Goal: Information Seeking & Learning: Learn about a topic

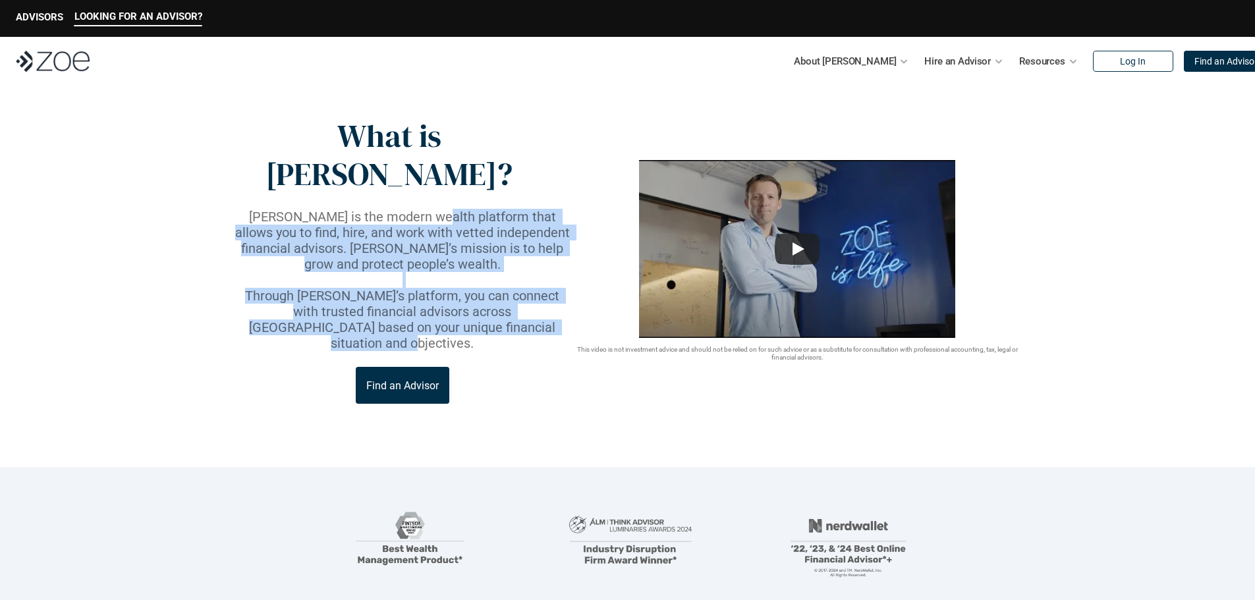
drag, startPoint x: 424, startPoint y: 185, endPoint x: 548, endPoint y: 277, distance: 154.6
click at [548, 277] on div "[PERSON_NAME] is the modern wealth platform that allows you to find, hire, and …" at bounding box center [403, 280] width 340 height 142
drag, startPoint x: 511, startPoint y: 207, endPoint x: 448, endPoint y: 195, distance: 64.4
click at [511, 209] on p "[PERSON_NAME] is the modern wealth platform that allows you to find, hire, and …" at bounding box center [403, 240] width 340 height 63
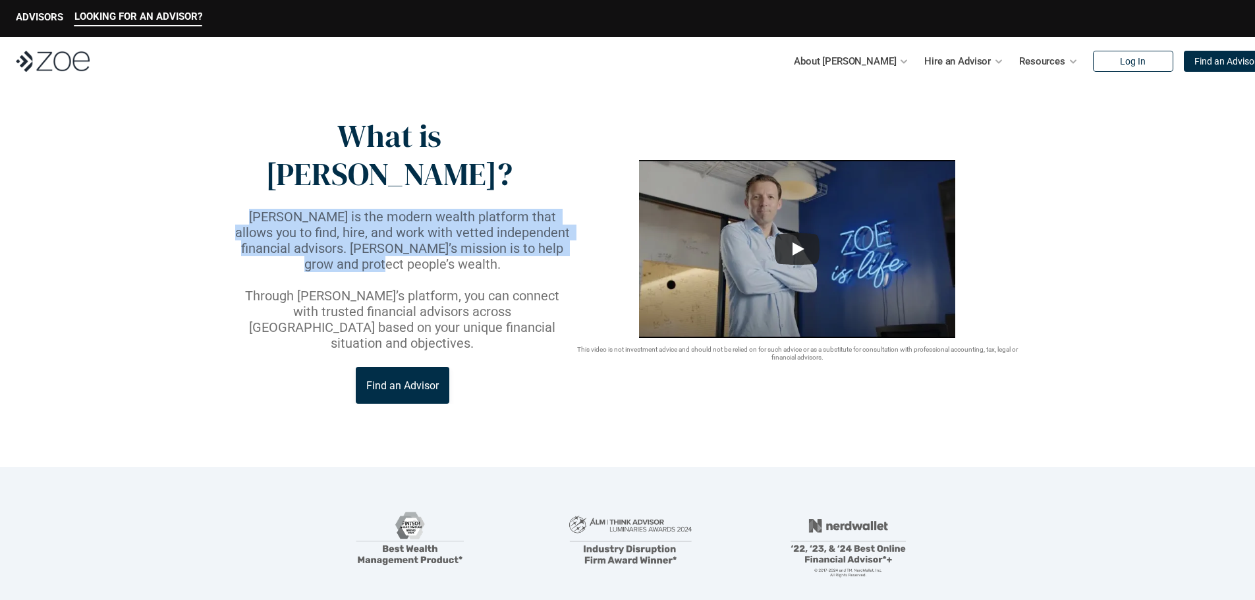
drag, startPoint x: 231, startPoint y: 176, endPoint x: 569, endPoint y: 217, distance: 339.9
click at [569, 217] on header "What is [PERSON_NAME]? [PERSON_NAME] is the modern wealth platform that allows …" at bounding box center [627, 277] width 1255 height 382
copy p "[PERSON_NAME] is the modern wealth platform that allows you to find, hire, and …"
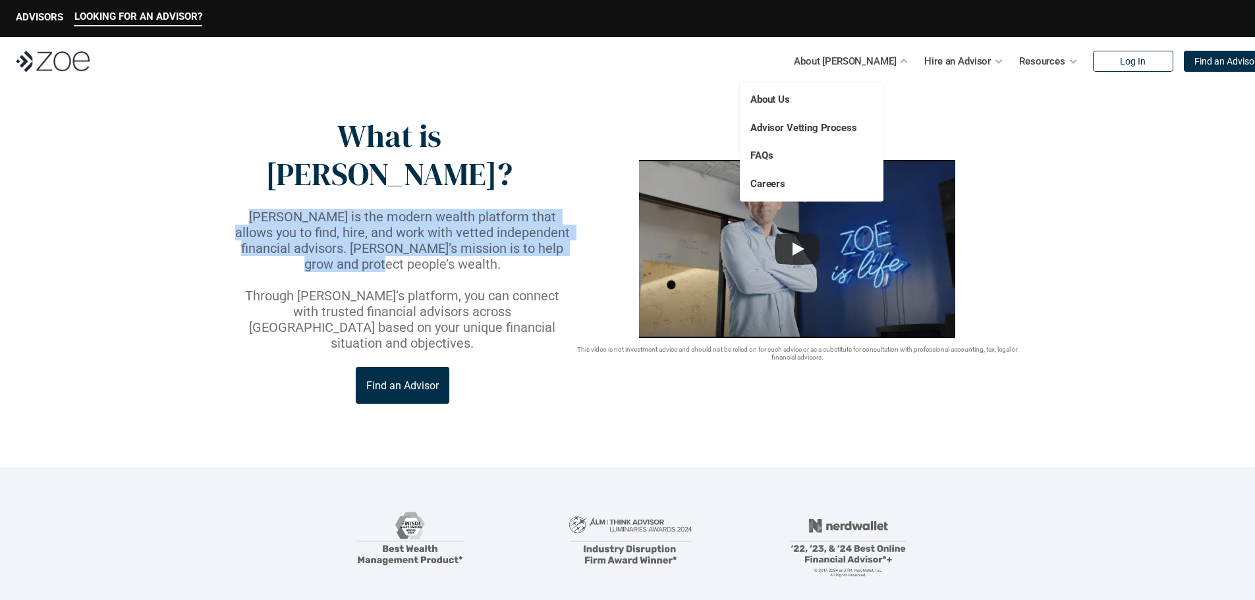
click at [845, 63] on p "About [PERSON_NAME]" at bounding box center [845, 61] width 102 height 20
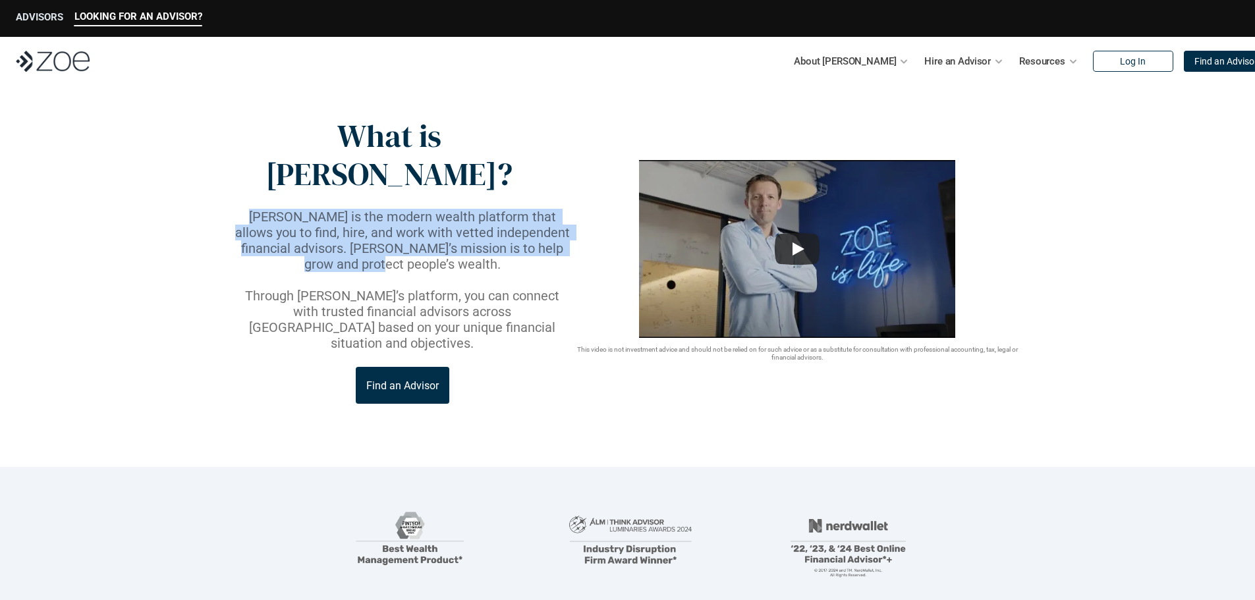
click at [37, 12] on p "ADVISORS" at bounding box center [39, 17] width 47 height 12
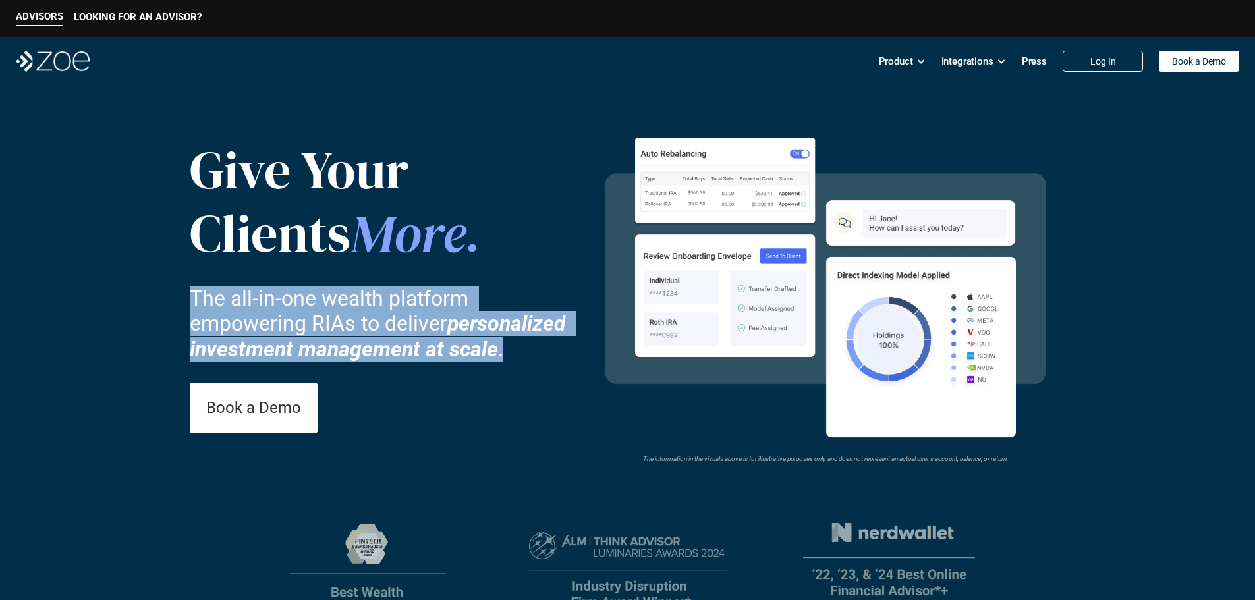
drag, startPoint x: 454, startPoint y: 355, endPoint x: 107, endPoint y: 302, distance: 351.4
click at [107, 302] on header "Give Your Clients More . The all-in-one wealth platform empowering RIAs to deli…" at bounding box center [627, 423] width 1255 height 675
copy p "The all-in-one wealth platform empowering RIAs to deliver personalized investme…"
drag, startPoint x: 430, startPoint y: 385, endPoint x: 416, endPoint y: 391, distance: 15.1
click at [430, 385] on div "Give Your Clients More . The all-in-one wealth platform empowering RIAs to deli…" at bounding box center [387, 285] width 395 height 337
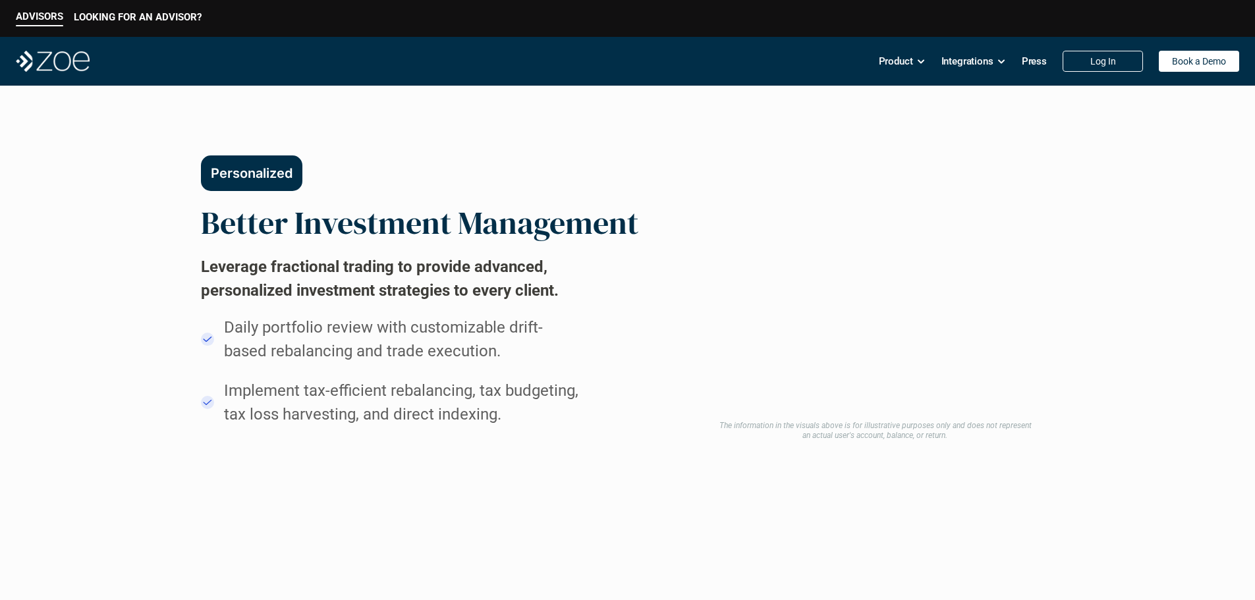
scroll to position [659, 0]
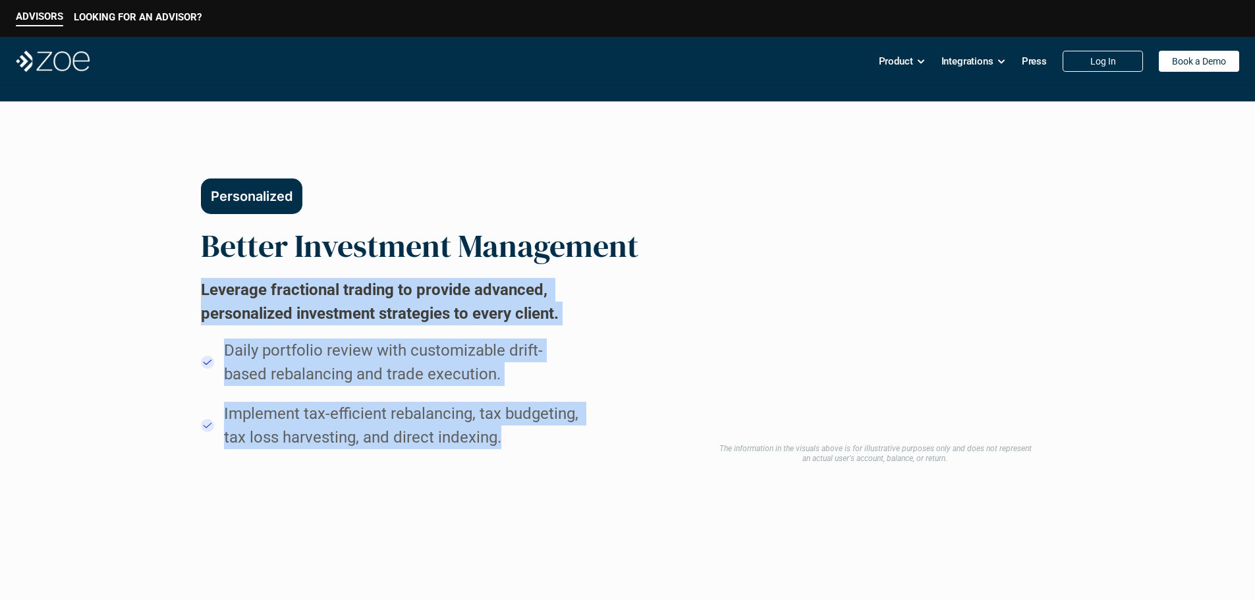
drag, startPoint x: 343, startPoint y: 480, endPoint x: 72, endPoint y: 340, distance: 305.3
copy div "Leverage fractional trading to provide advanced, personalized investment strate…"
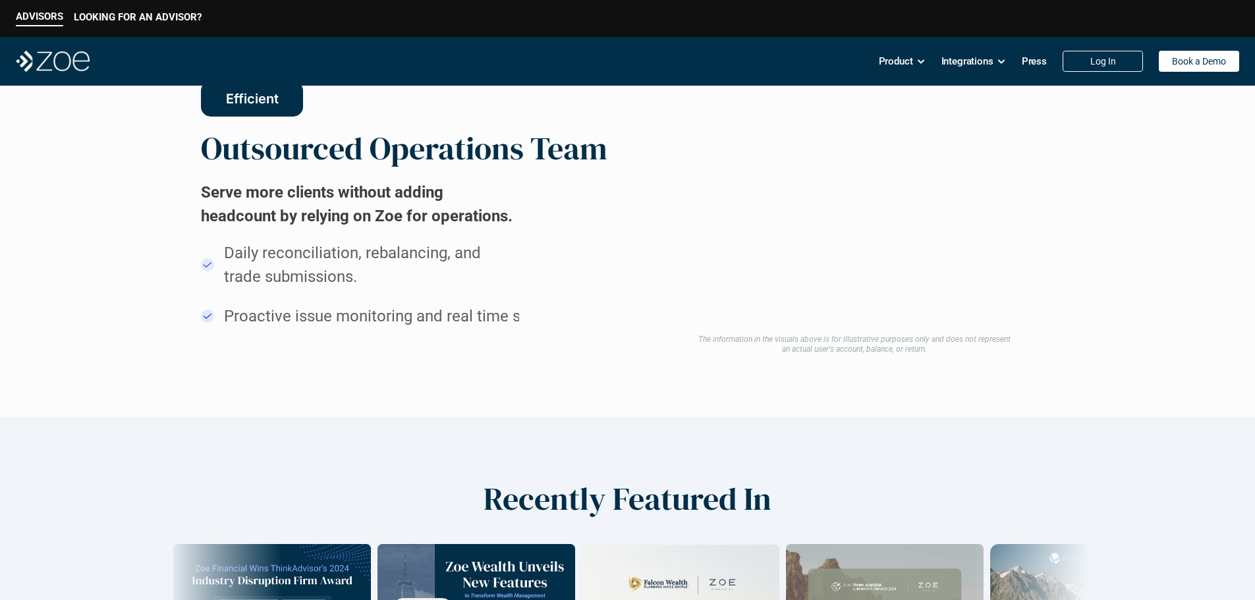
scroll to position [1516, 0]
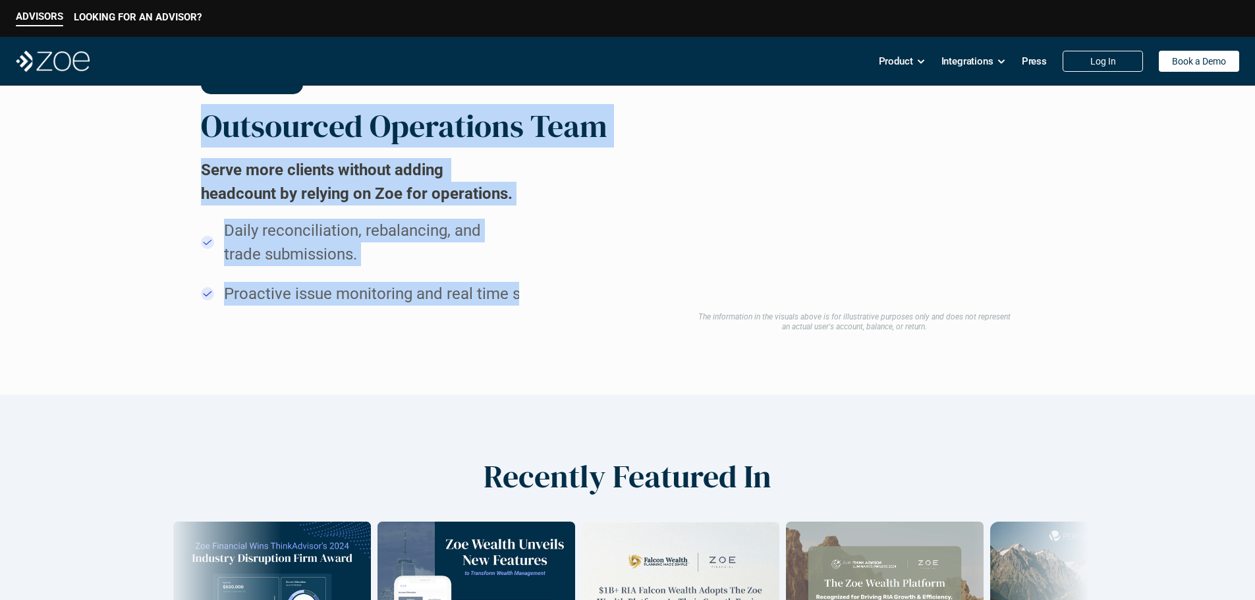
drag, startPoint x: 396, startPoint y: 384, endPoint x: 47, endPoint y: 188, distance: 400.4
copy div "Outsourced Operations Team Serve more clients without adding headcount by relyi…"
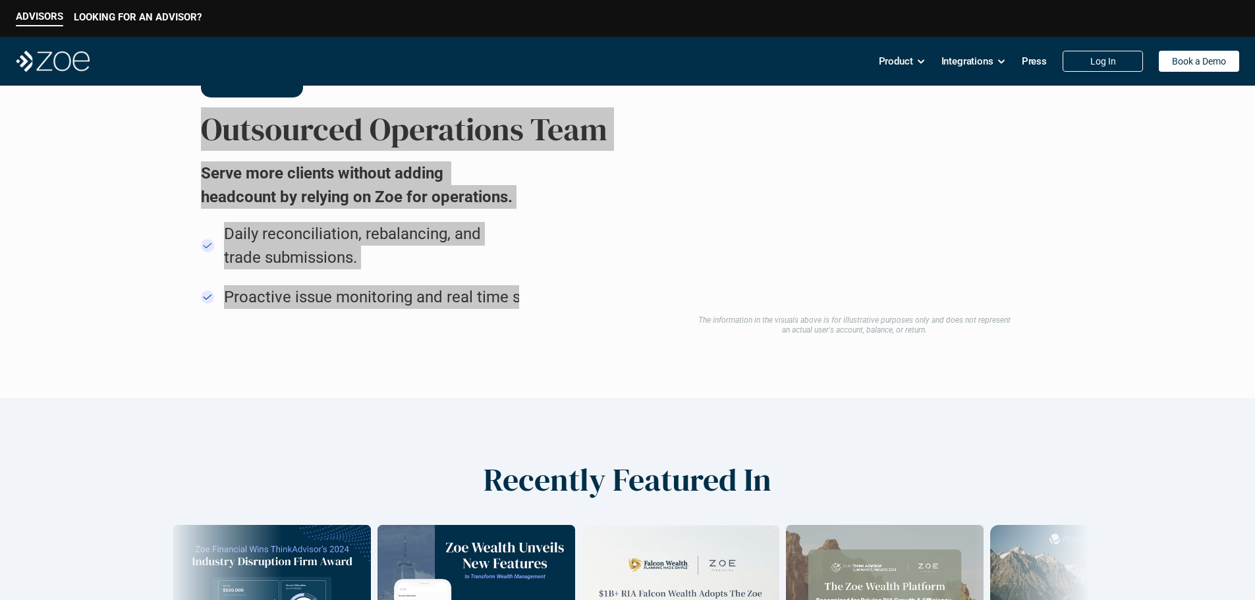
scroll to position [1501, 0]
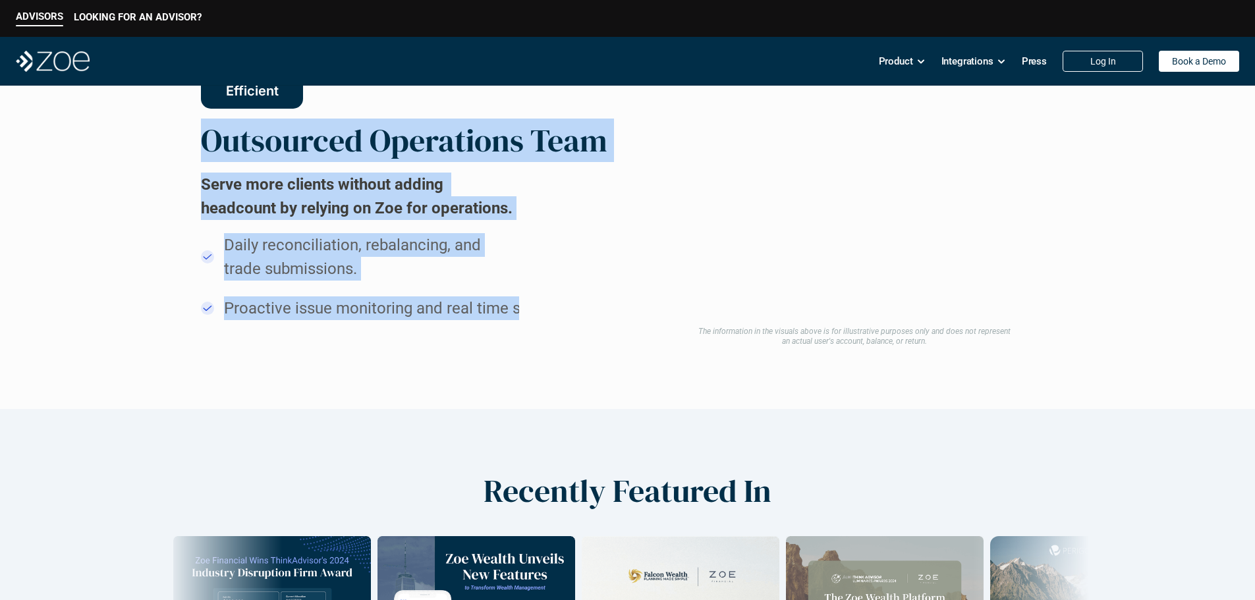
click at [386, 304] on div "Efficient Outsourced Operations Team Serve more clients without adding headcoun…" at bounding box center [398, 196] width 395 height 239
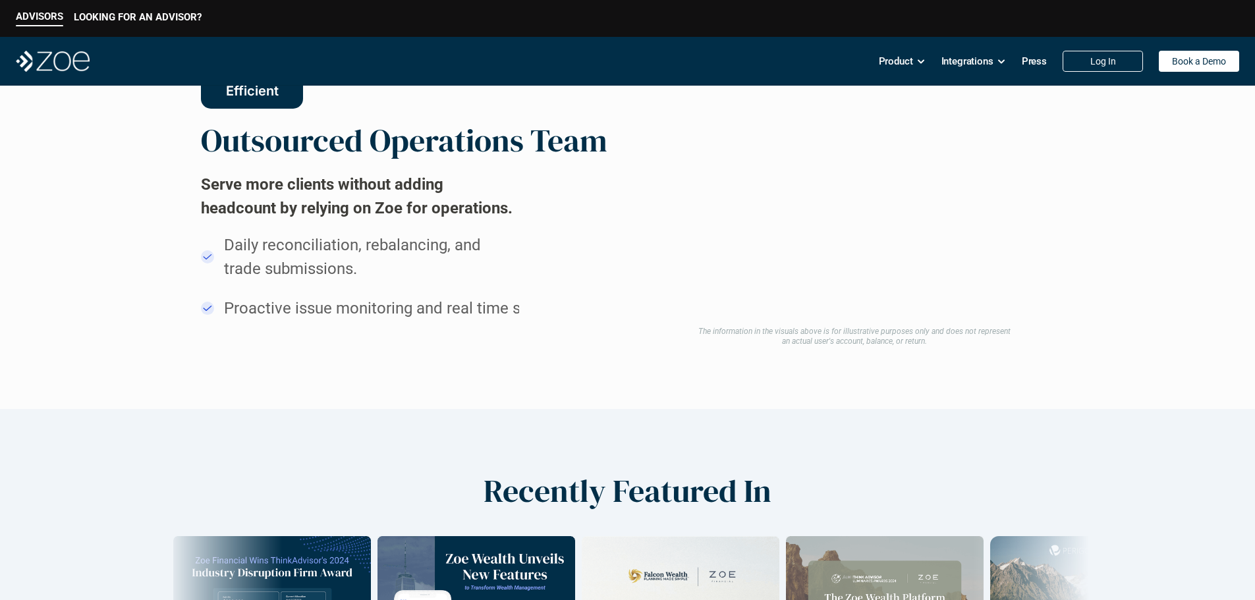
click at [495, 346] on div "Efficient Outsourced Operations Team Serve more clients without adding headcoun…" at bounding box center [628, 196] width 854 height 299
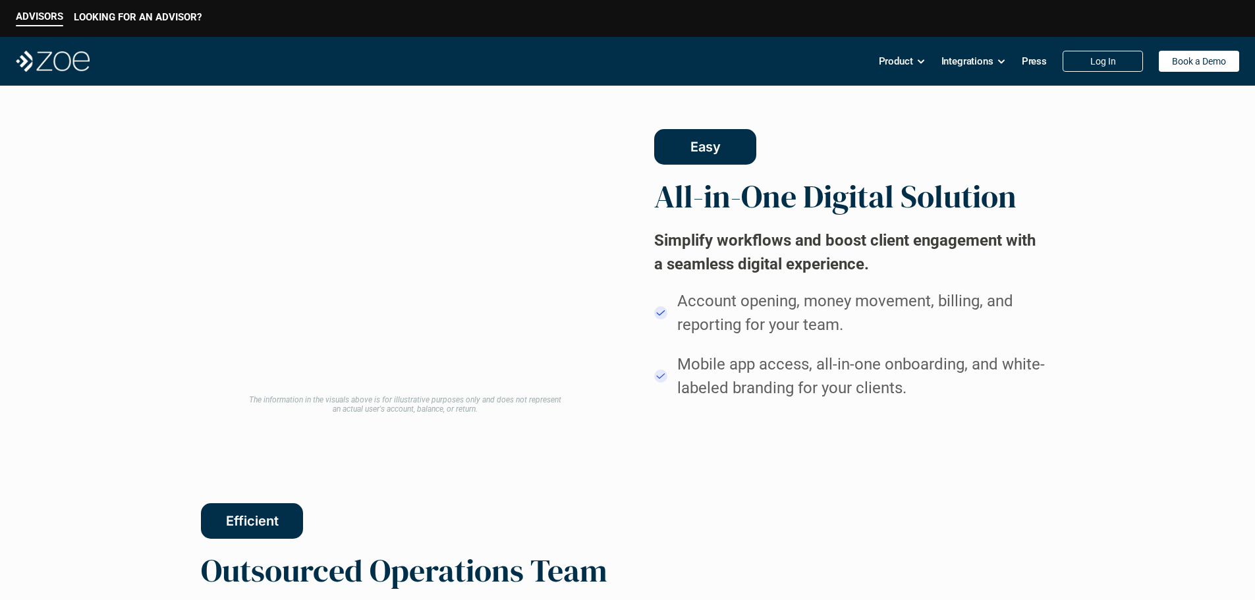
scroll to position [1040, 0]
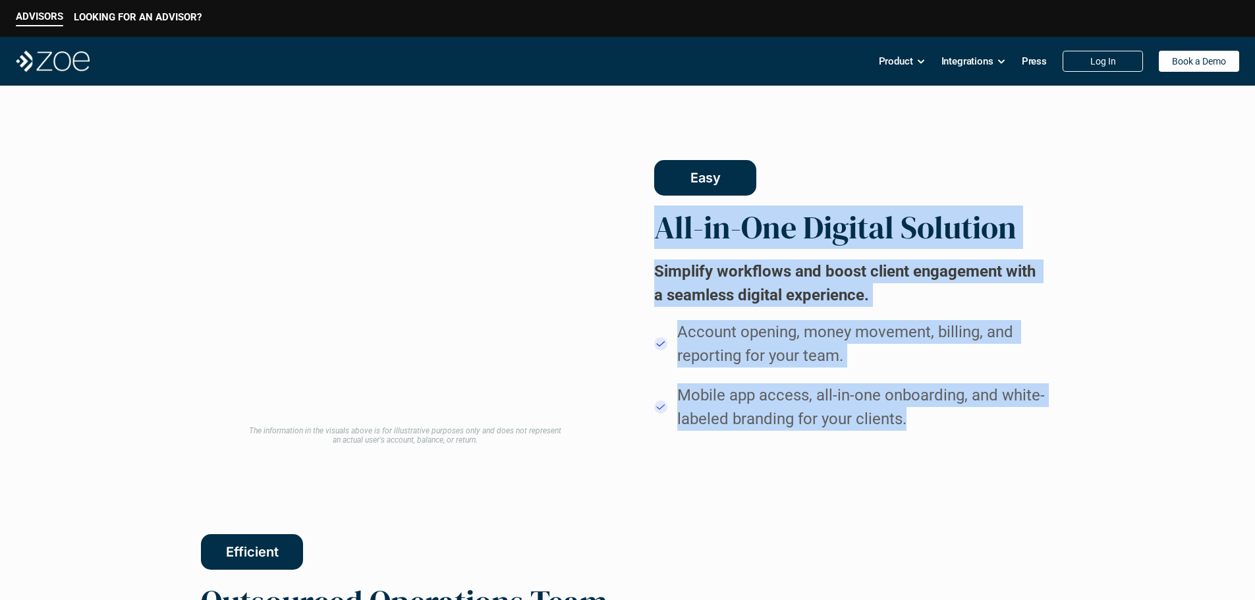
drag, startPoint x: 1002, startPoint y: 486, endPoint x: 647, endPoint y: 270, distance: 415.5
click at [647, 270] on div "The information in the visuals above is for illustrative purposes only and does…" at bounding box center [628, 296] width 854 height 300
copy div "All-in-One Digital Solution Simplify workflows and boost client engagement with…"
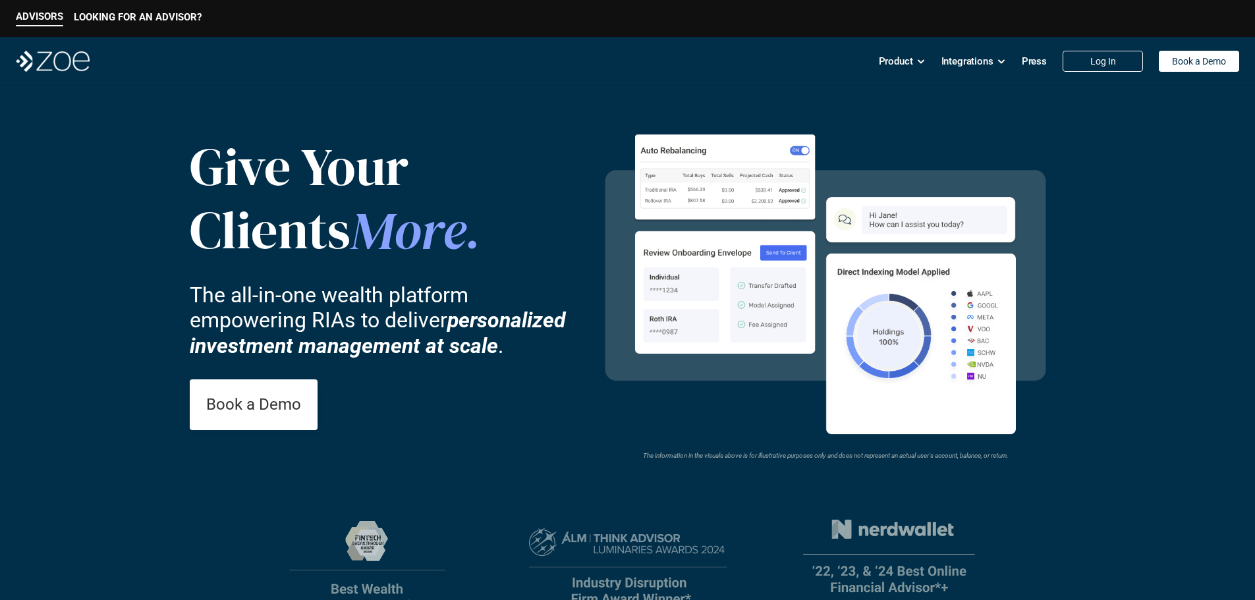
scroll to position [0, 0]
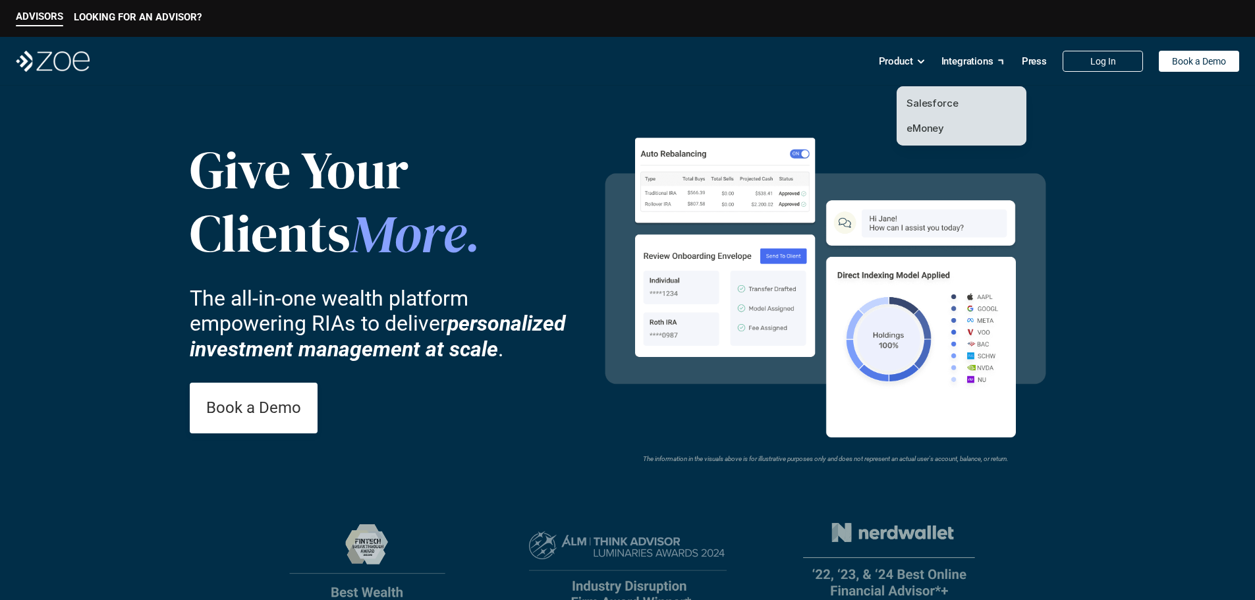
click at [965, 66] on p "Integrations" at bounding box center [968, 61] width 52 height 20
click at [938, 105] on link "Salesforce" at bounding box center [933, 103] width 52 height 13
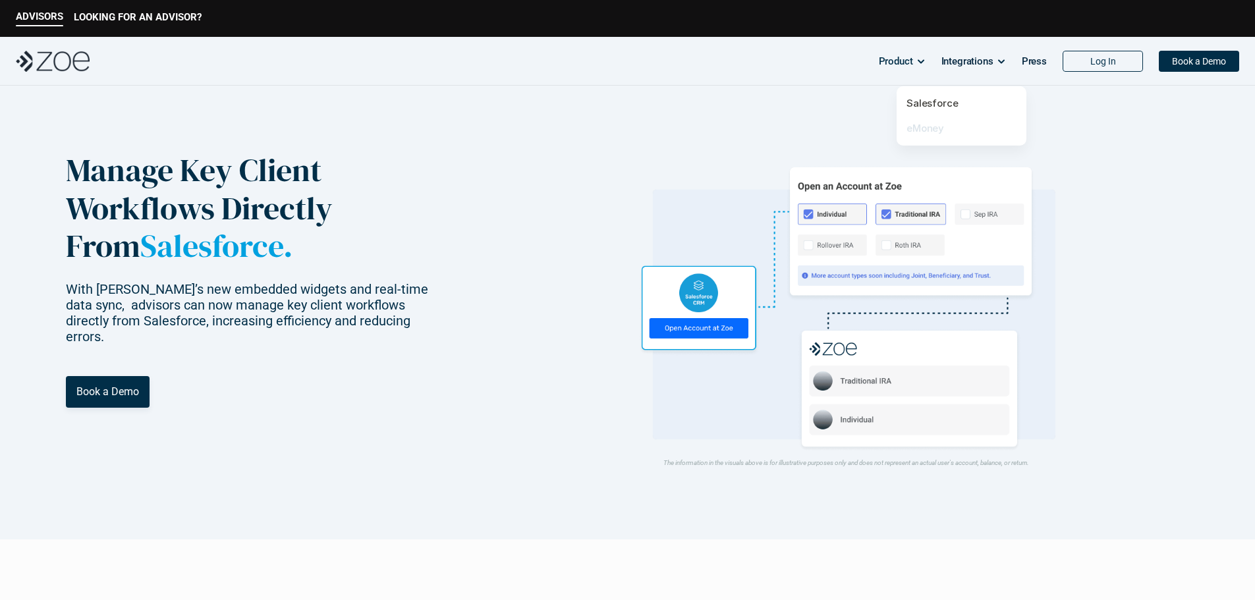
click at [915, 124] on link "eMoney" at bounding box center [926, 128] width 38 height 13
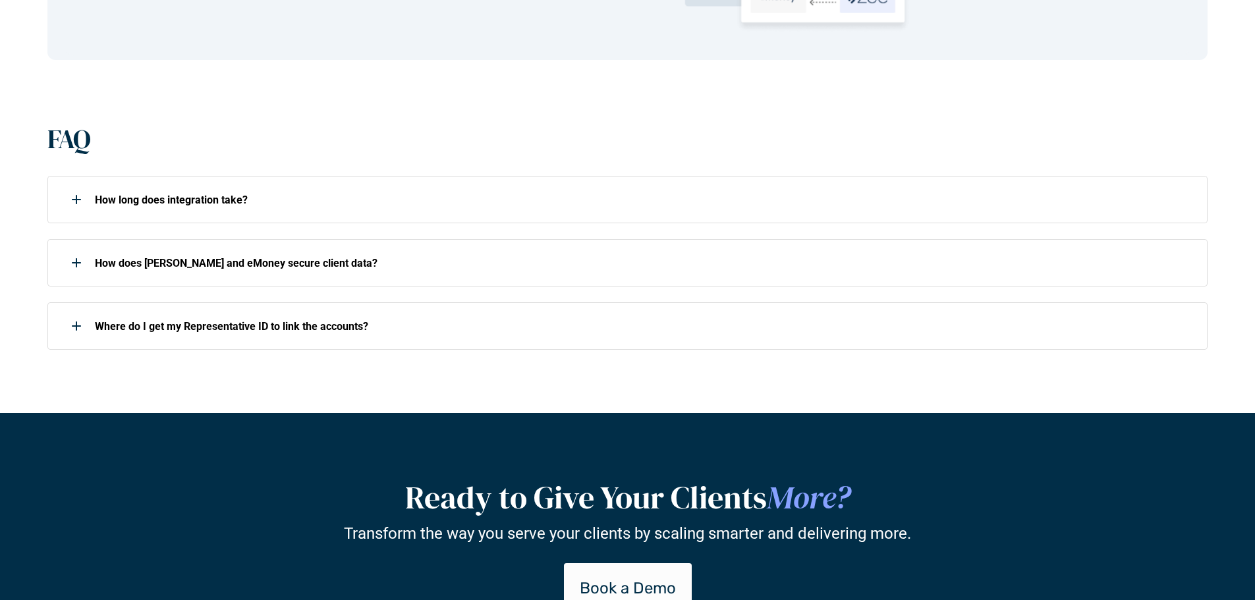
scroll to position [1779, 0]
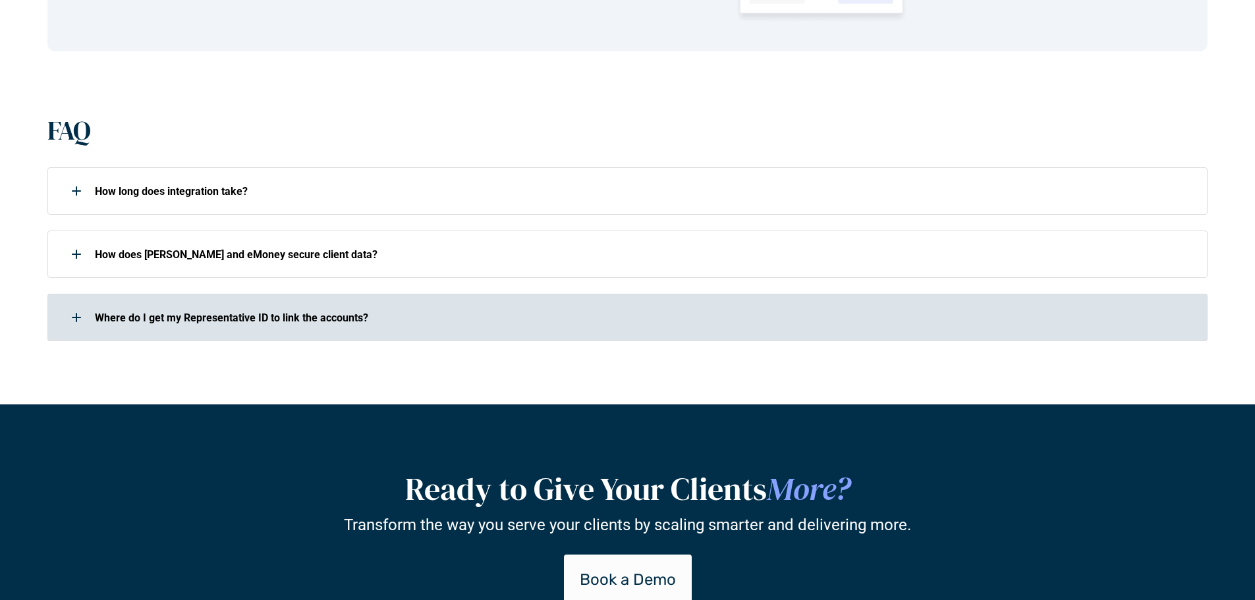
click at [72, 313] on div at bounding box center [76, 317] width 26 height 26
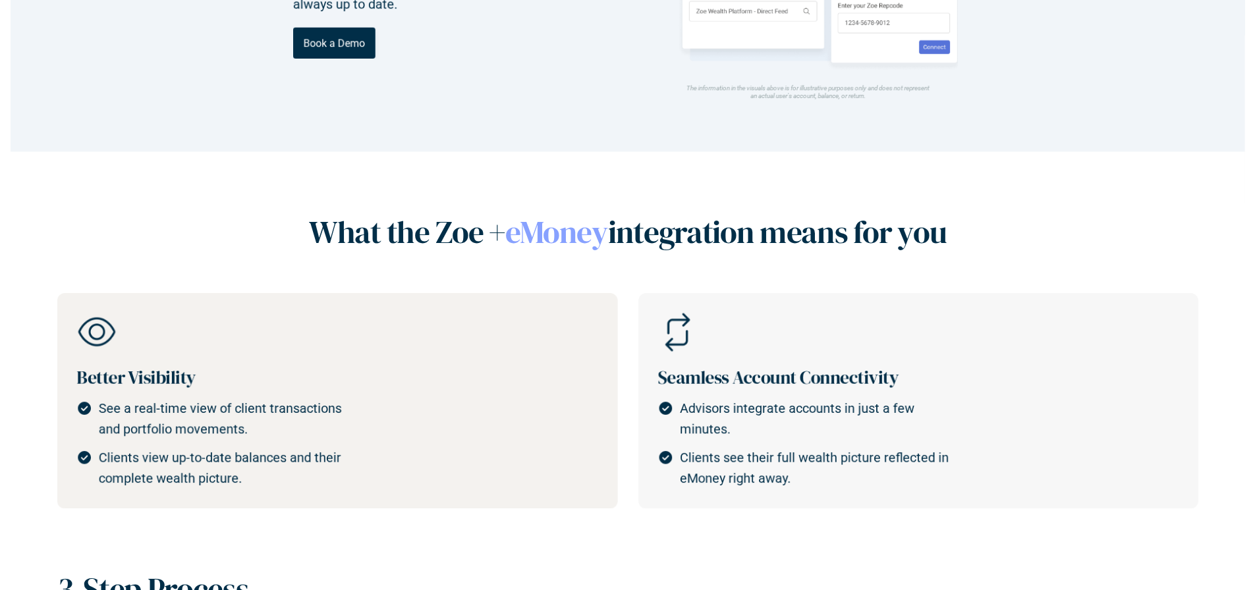
scroll to position [0, 0]
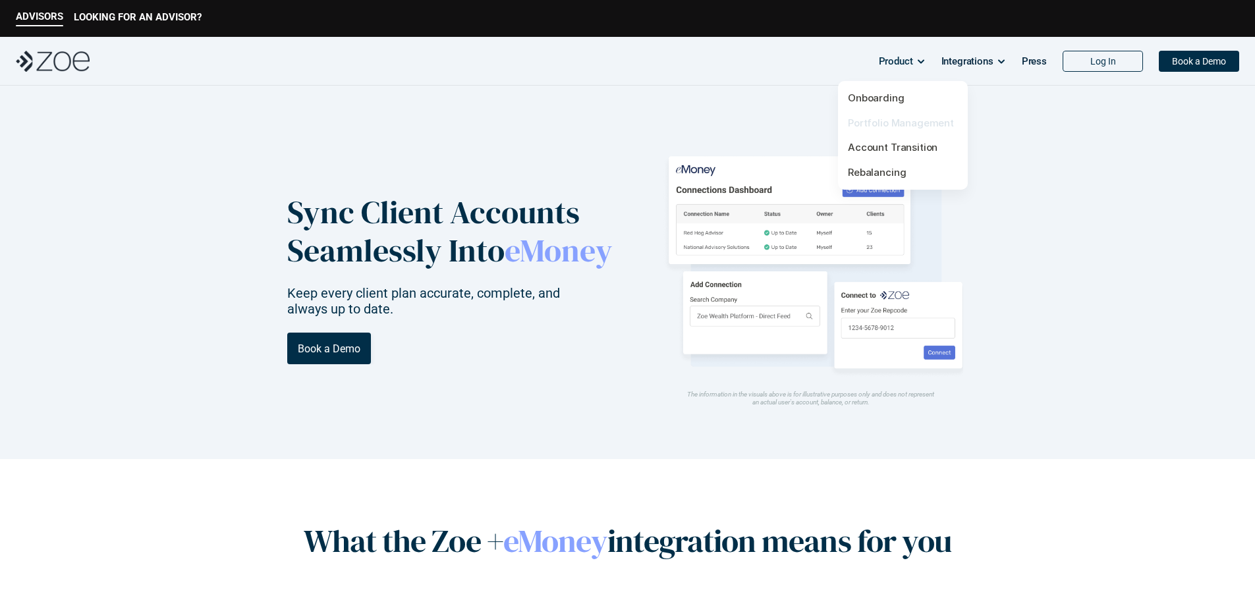
click at [875, 122] on link "Portfolio Management" at bounding box center [901, 123] width 106 height 13
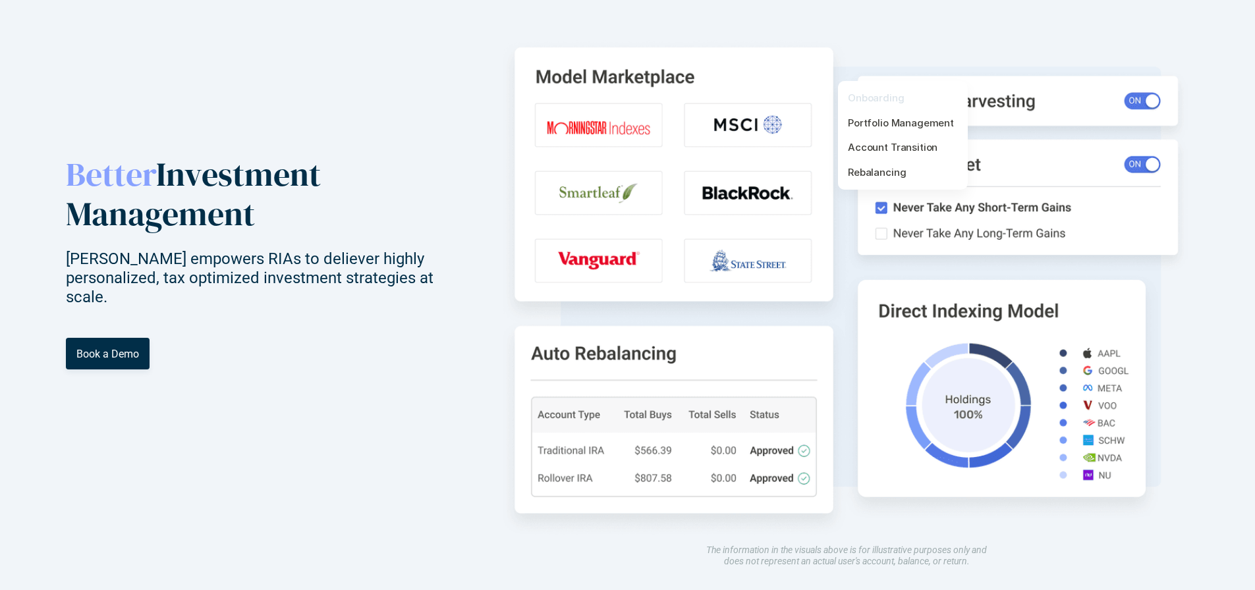
click at [882, 93] on link "Onboarding" at bounding box center [876, 98] width 57 height 13
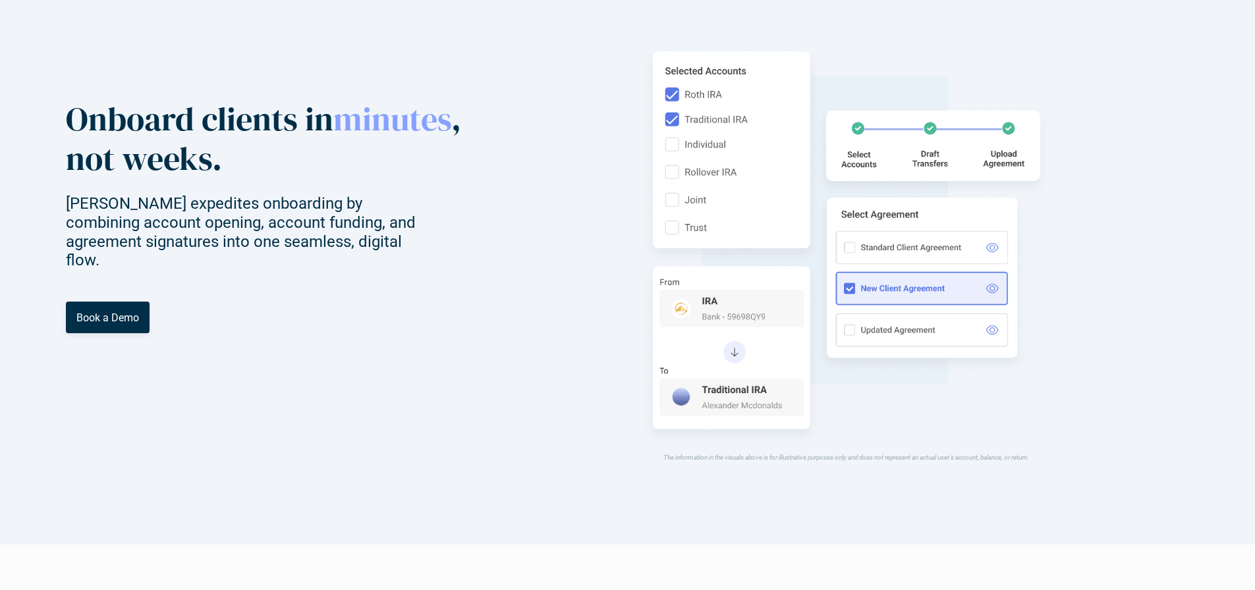
scroll to position [66, 0]
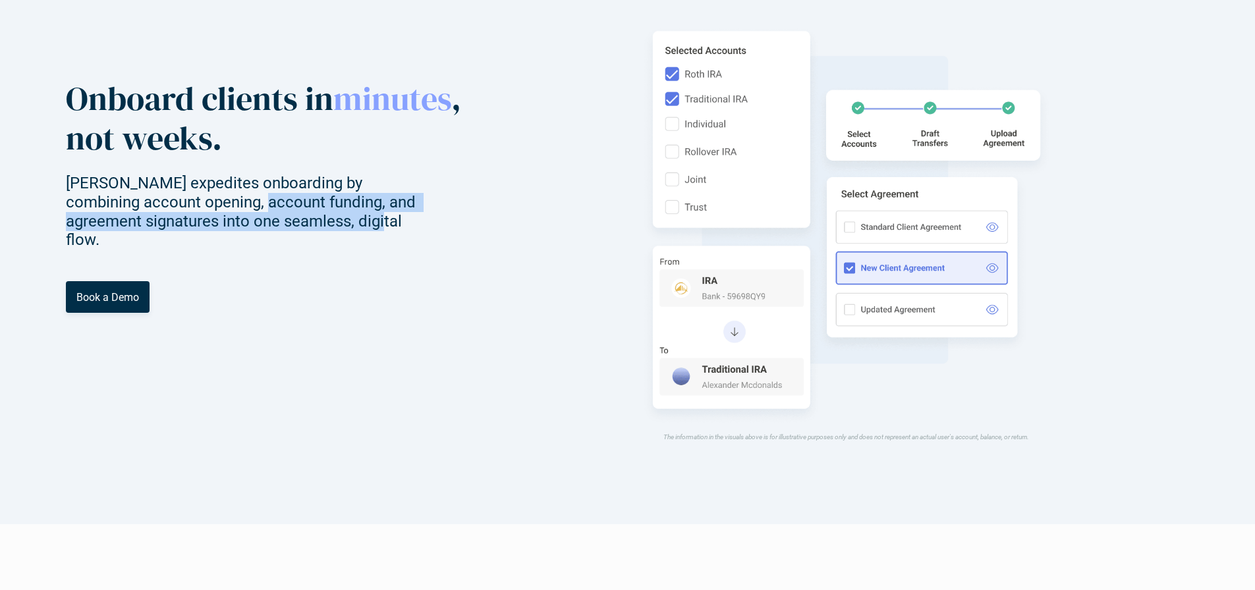
drag, startPoint x: 318, startPoint y: 300, endPoint x: 471, endPoint y: 318, distance: 154.7
click at [439, 250] on p "[PERSON_NAME] expedites onboarding by combining account opening, account fundin…" at bounding box center [252, 212] width 373 height 76
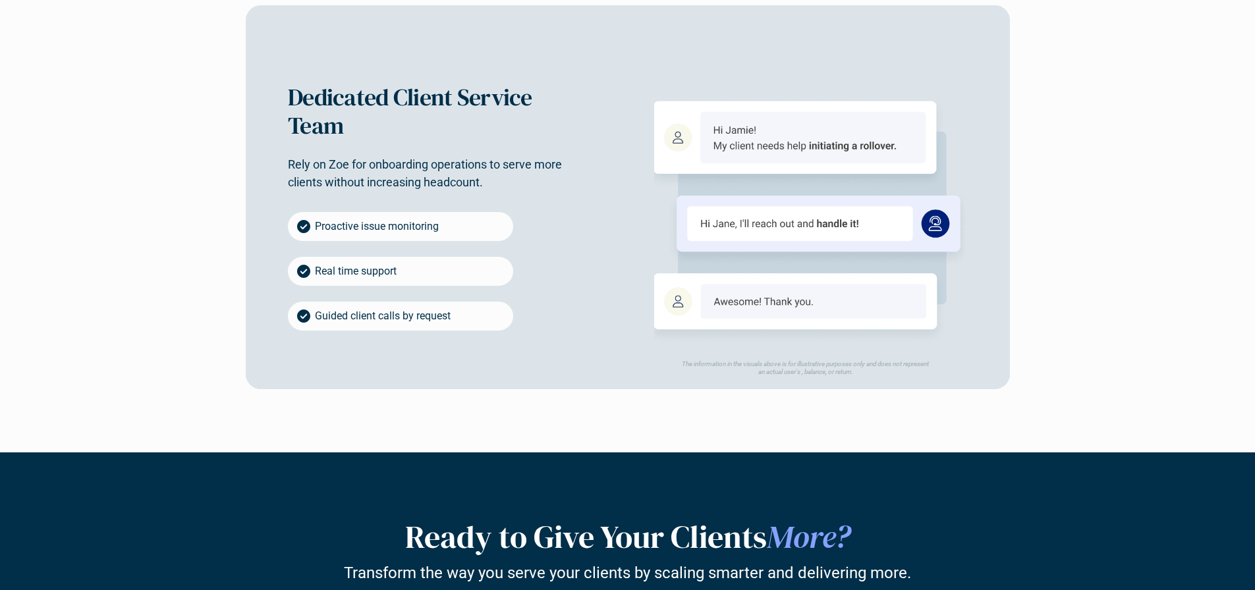
scroll to position [2636, 0]
